Goal: Task Accomplishment & Management: Complete application form

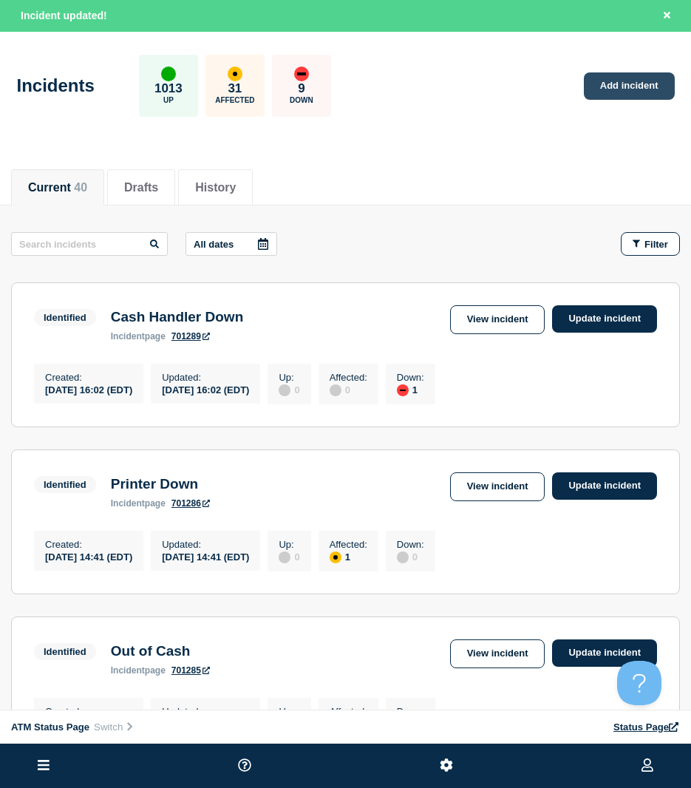
click at [634, 88] on link "Add incident" at bounding box center [629, 85] width 91 height 27
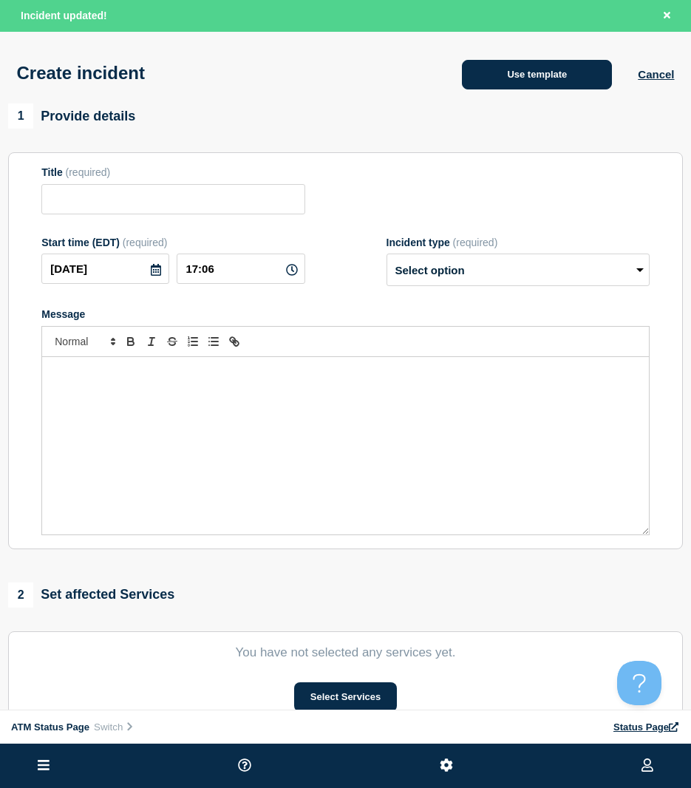
click at [547, 67] on button "Use template" at bounding box center [537, 75] width 150 height 30
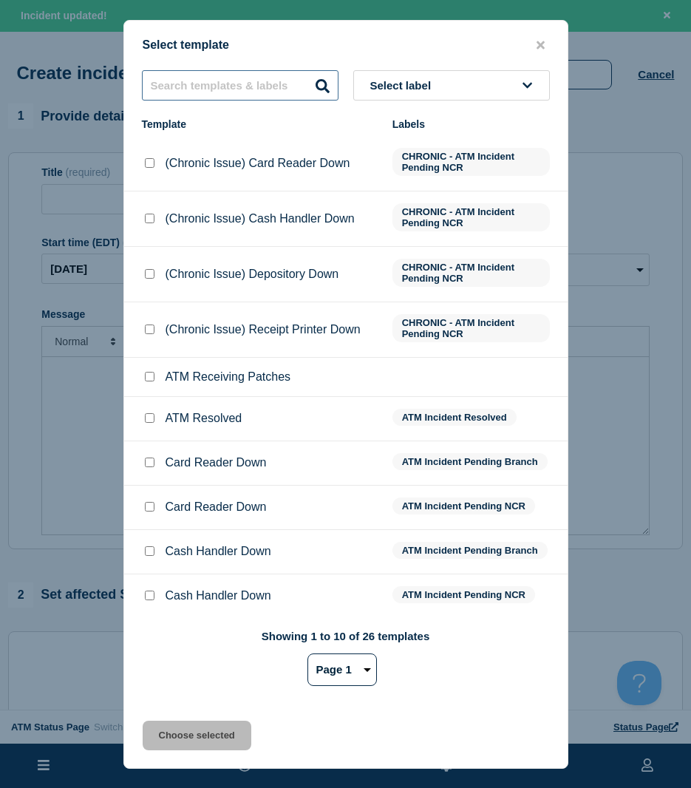
click at [261, 89] on input "text" at bounding box center [240, 85] width 197 height 30
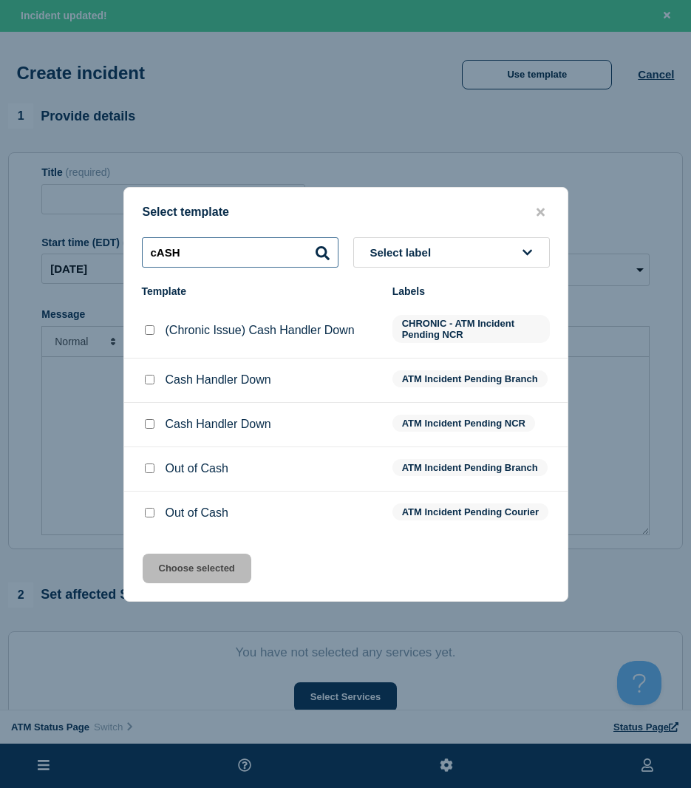
type input "cASH"
click at [152, 420] on input "Cash Handler Down checkbox" at bounding box center [150, 424] width 10 height 10
checkbox input "true"
click at [174, 557] on div "Select template cASH Select label Template Labels (Chronic Issue) Cash Handler …" at bounding box center [345, 394] width 445 height 415
click at [176, 565] on button "Choose selected" at bounding box center [197, 569] width 109 height 30
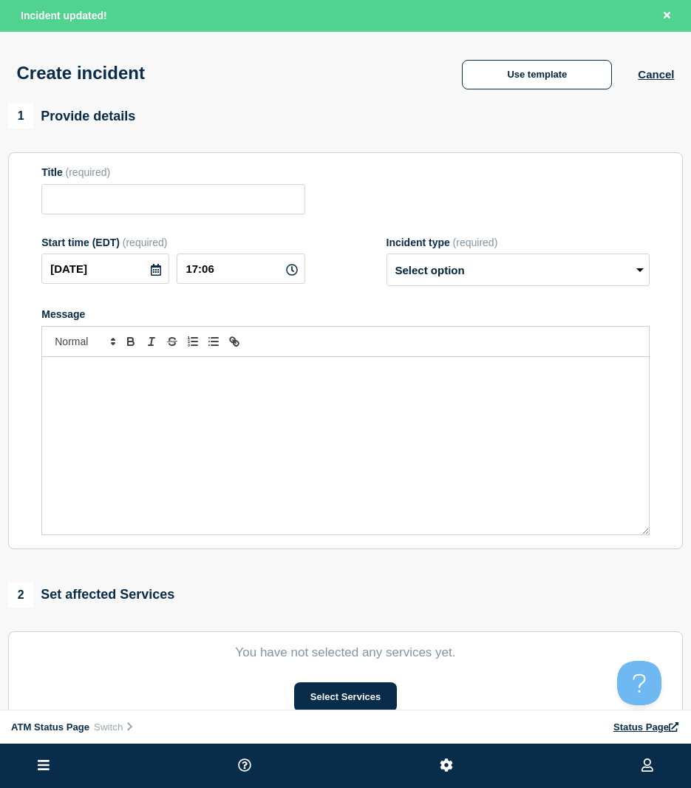
type input "Cash Handler Down"
select select "identified"
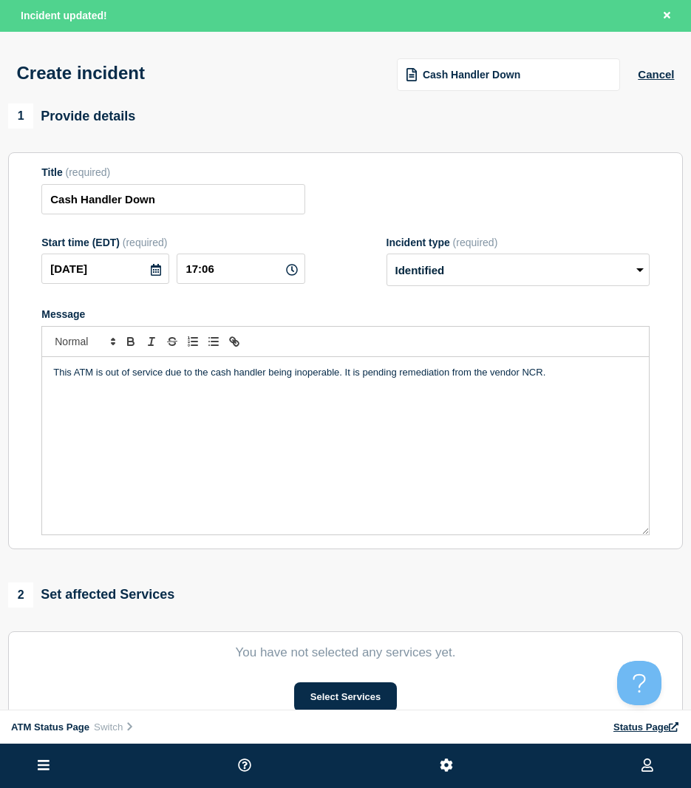
click at [314, 683] on section "You have not selected any services yet. Select Services" at bounding box center [345, 678] width 675 height 95
click at [315, 691] on button "Select Services" at bounding box center [345, 697] width 103 height 30
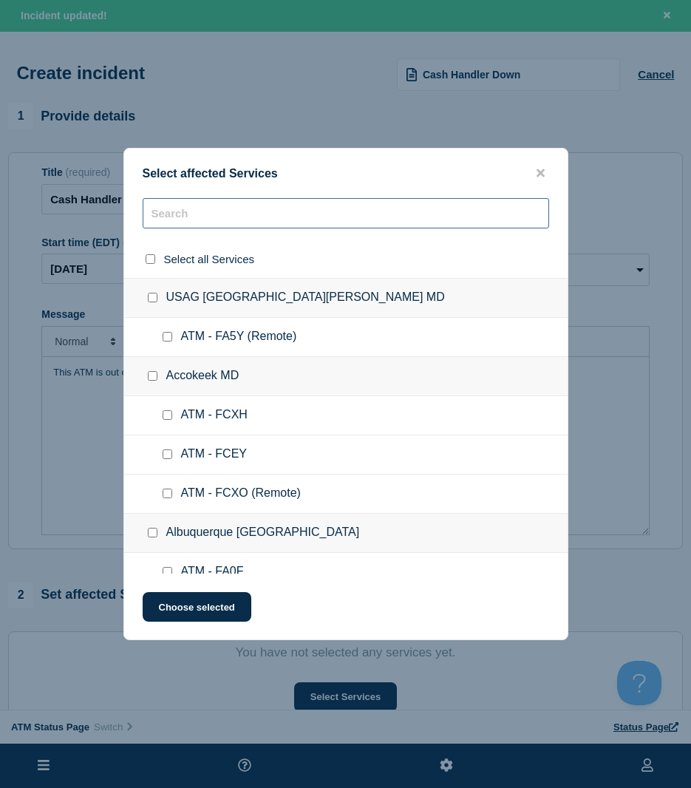
click at [194, 223] on input "text" at bounding box center [346, 213] width 407 height 30
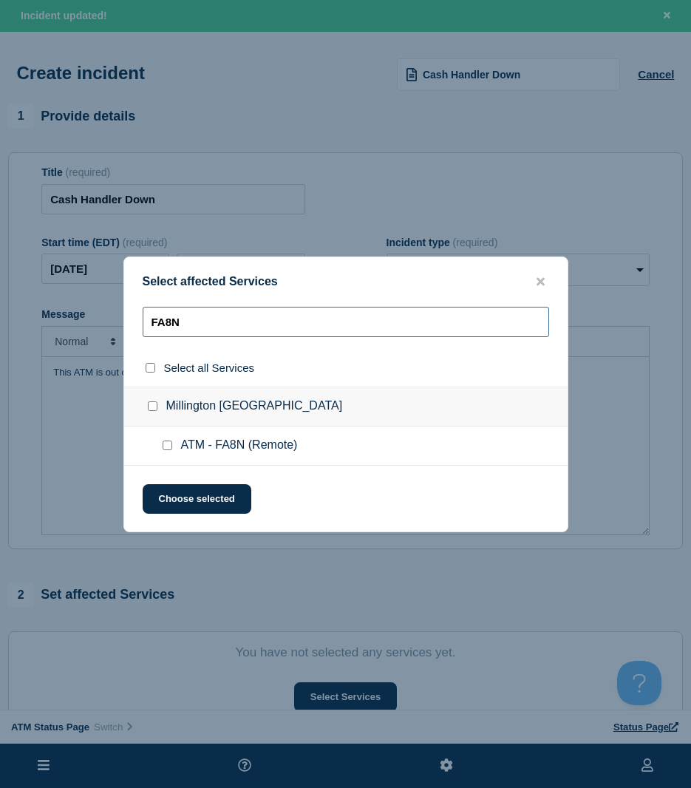
type input "FA8N"
click at [172, 441] on div at bounding box center [170, 445] width 21 height 15
click at [166, 444] on input "ATM - FA8N (Remote) checkbox" at bounding box center [168, 446] width 10 height 10
checkbox input "true"
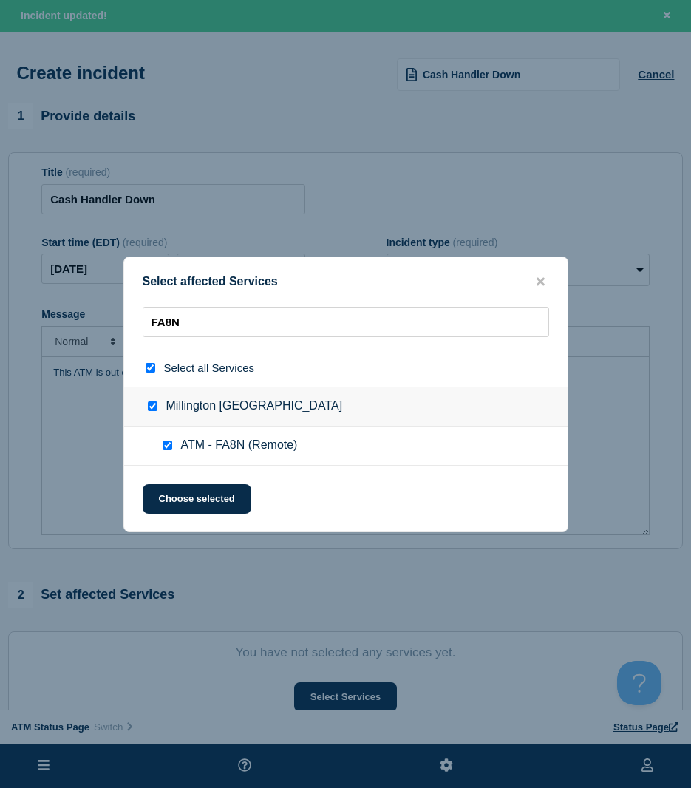
checkbox input "true"
click at [170, 489] on button "Choose selected" at bounding box center [197, 499] width 109 height 30
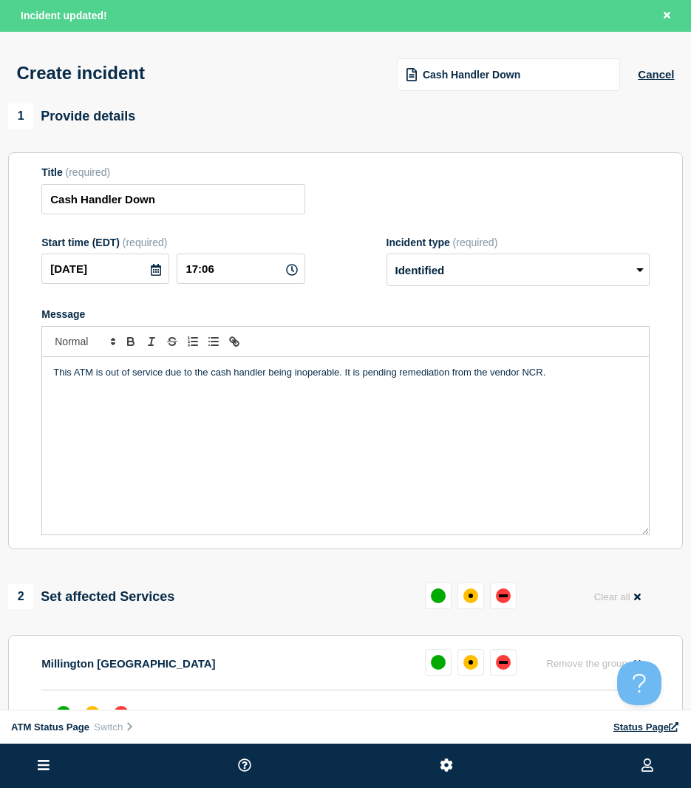
scroll to position [148, 0]
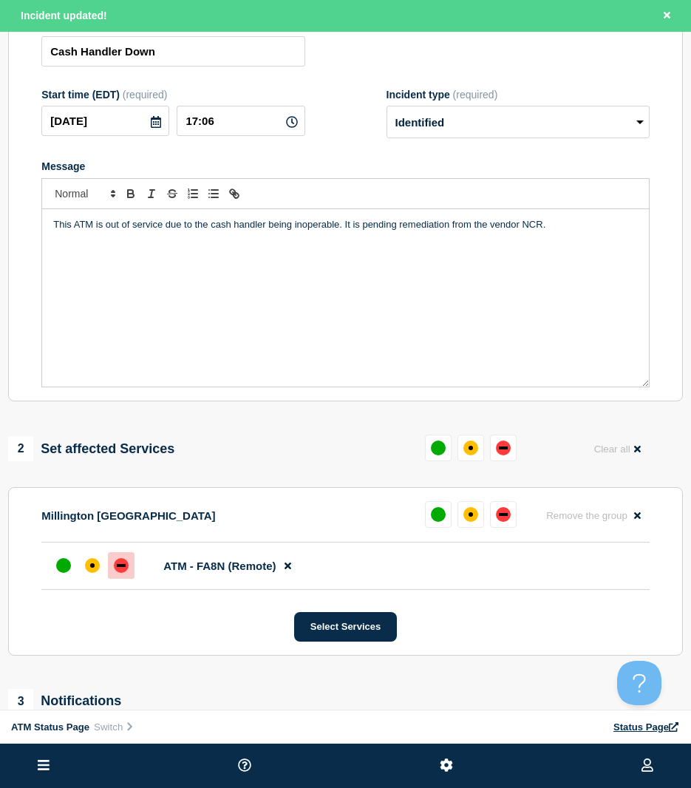
click at [115, 573] on div "down" at bounding box center [121, 565] width 15 height 15
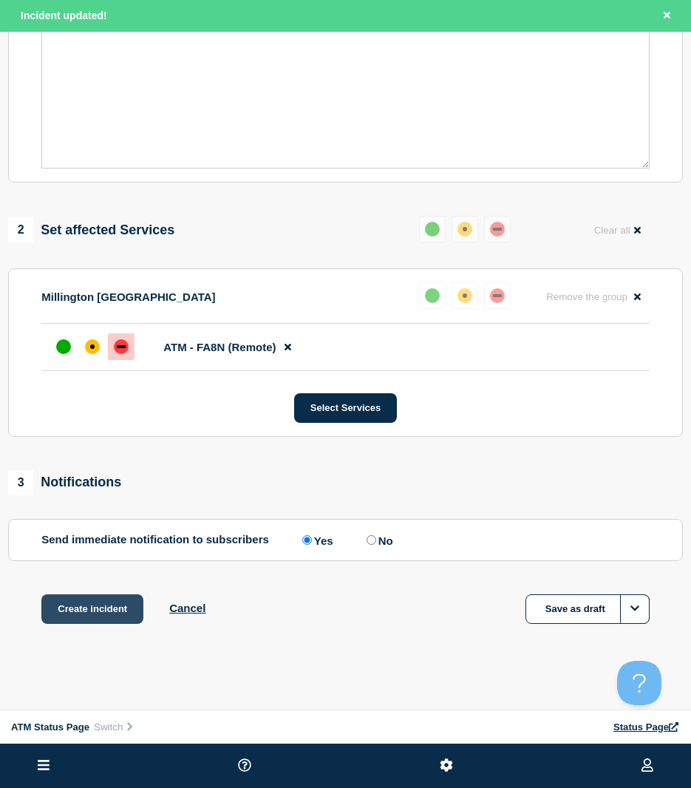
click at [90, 621] on button "Create incident" at bounding box center [92, 609] width 102 height 30
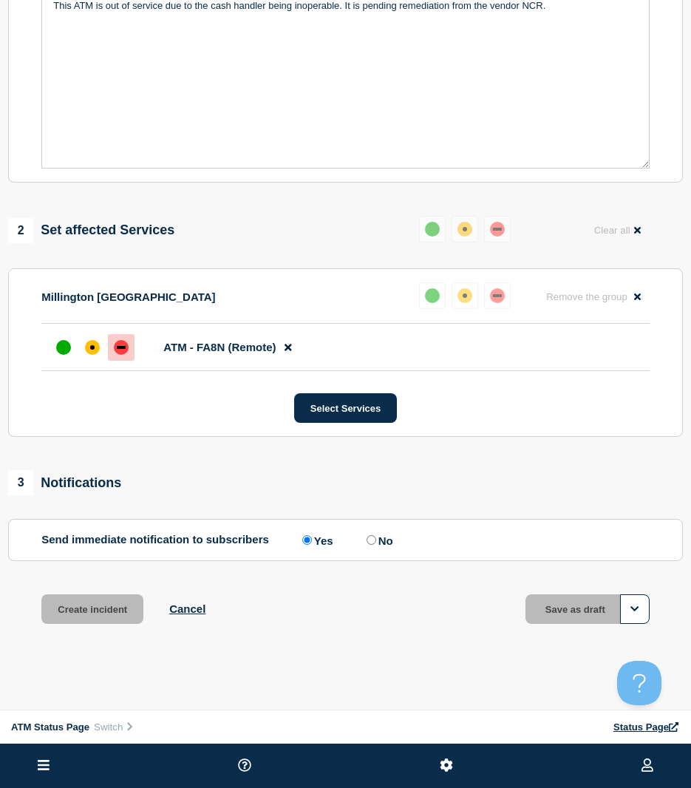
scroll to position [338, 0]
